Goal: Task Accomplishment & Management: Use online tool/utility

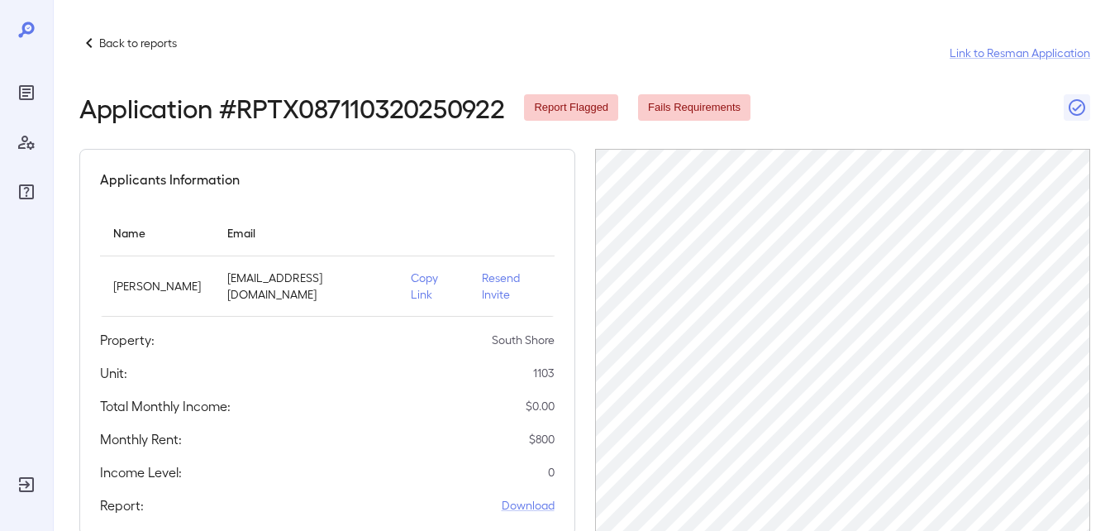
click at [411, 279] on p "Copy Link" at bounding box center [433, 286] width 44 height 33
